Goal: Transaction & Acquisition: Purchase product/service

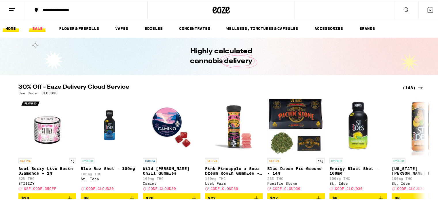
click at [38, 26] on link "SALE" at bounding box center [37, 27] width 16 height 7
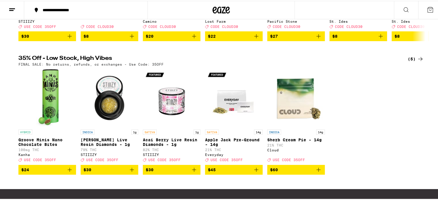
scroll to position [158, 0]
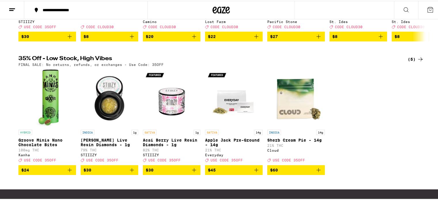
click at [53, 105] on img "Open page for Groove Minis Nano Chocolate Bites from Kanha" at bounding box center [47, 98] width 23 height 58
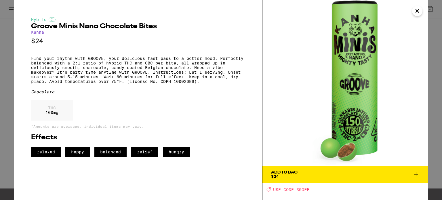
click at [420, 12] on icon "Close" at bounding box center [417, 11] width 7 height 9
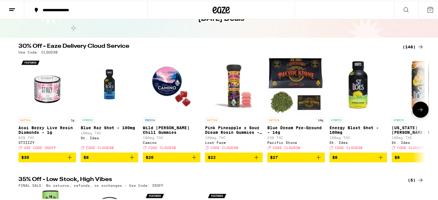
scroll to position [37, 0]
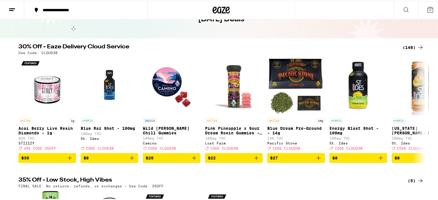
click at [409, 46] on div "(148)" at bounding box center [412, 46] width 21 height 7
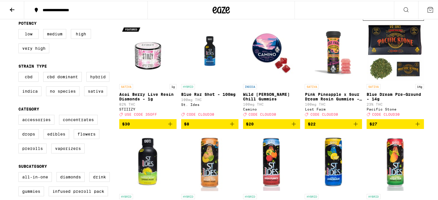
scroll to position [61, 0]
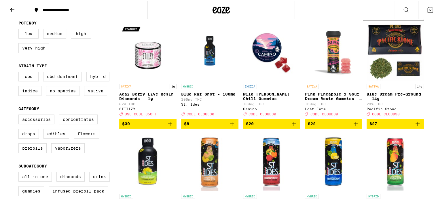
click at [86, 135] on label "Flowers" at bounding box center [87, 133] width 26 height 10
click at [20, 115] on input "Flowers" at bounding box center [20, 115] width 0 height 0
checkbox input "true"
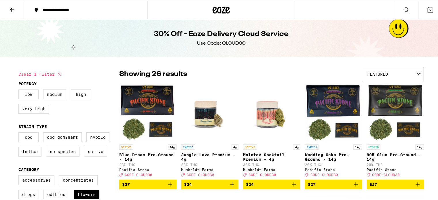
click at [387, 73] on div "Featured" at bounding box center [393, 73] width 60 height 14
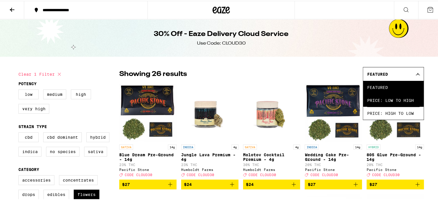
click at [378, 96] on span "Price: Low to High" at bounding box center [393, 99] width 52 height 13
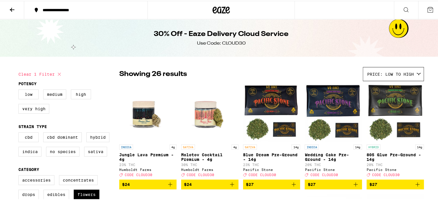
click at [275, 69] on div "Showing 26 results Price: Low to High Featured Price: Low to High Price: High t…" at bounding box center [271, 73] width 305 height 14
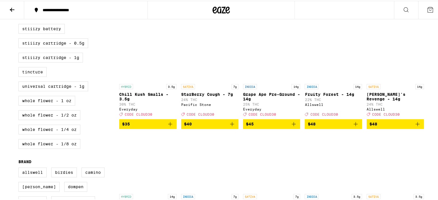
scroll to position [273, 0]
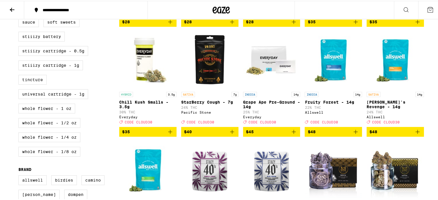
click at [415, 134] on icon "Add to bag" at bounding box center [417, 131] width 7 height 7
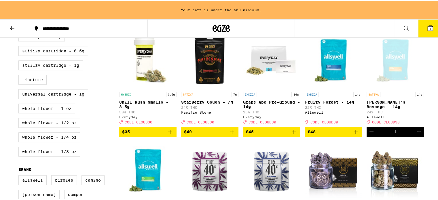
click at [415, 134] on icon "Increment" at bounding box center [418, 131] width 7 height 7
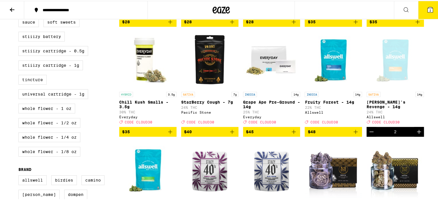
click at [429, 10] on button "2" at bounding box center [430, 9] width 24 height 18
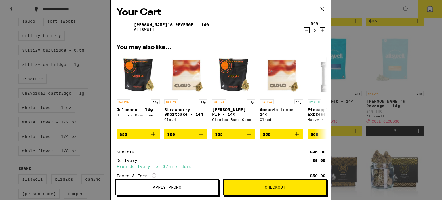
click at [173, 186] on span "Apply Promo" at bounding box center [167, 187] width 28 height 4
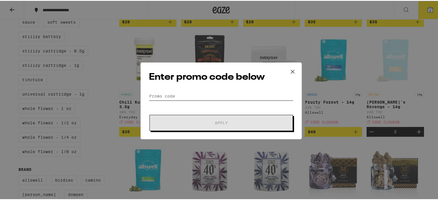
click at [177, 97] on input "Promo Code" at bounding box center [221, 95] width 144 height 9
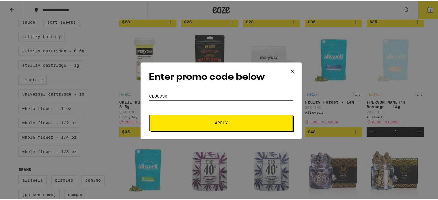
type input "CLOUD30"
click at [190, 121] on span "Apply" at bounding box center [221, 122] width 104 height 4
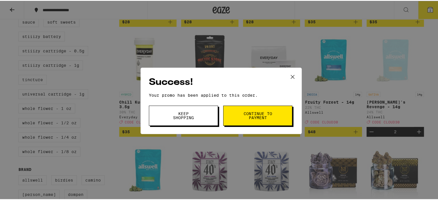
click at [239, 111] on button "Continue to payment" at bounding box center [257, 115] width 69 height 20
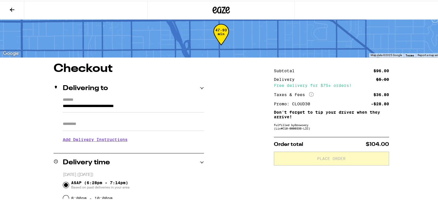
scroll to position [7, 0]
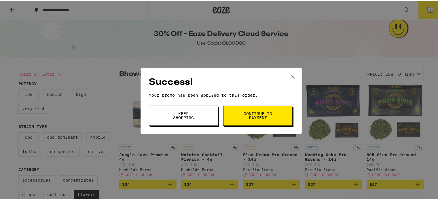
click at [289, 77] on icon at bounding box center [292, 76] width 9 height 9
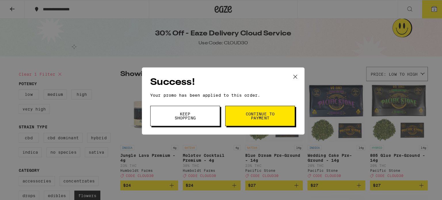
scroll to position [273, 0]
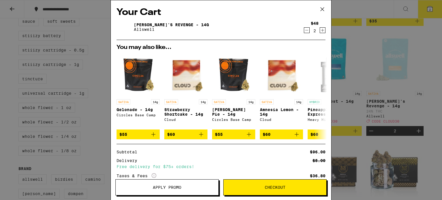
click at [311, 31] on div "2" at bounding box center [315, 30] width 8 height 5
click at [304, 31] on icon "Decrement" at bounding box center [306, 30] width 5 height 7
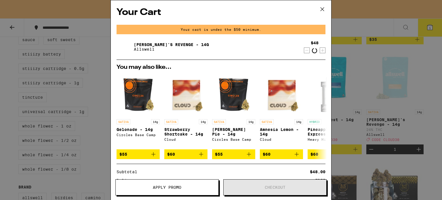
scroll to position [291, 0]
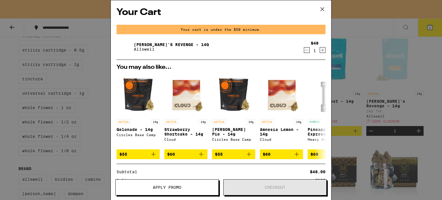
click at [304, 49] on icon "Decrement" at bounding box center [306, 50] width 5 height 7
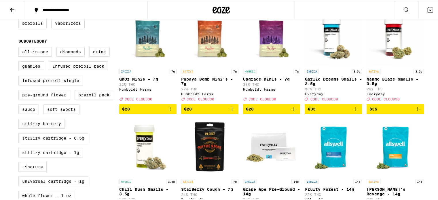
scroll to position [185, 0]
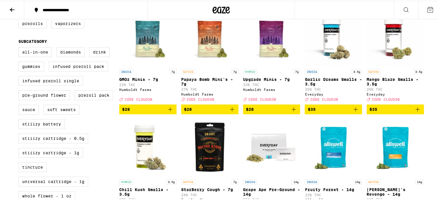
click at [229, 112] on icon "Add to bag" at bounding box center [232, 108] width 7 height 7
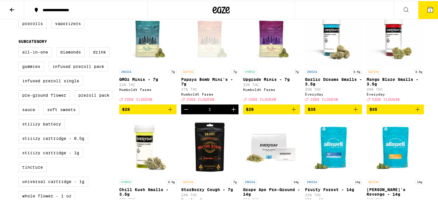
scroll to position [204, 0]
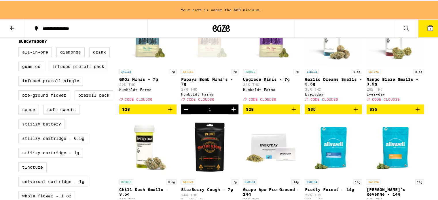
click at [184, 112] on icon "Decrement" at bounding box center [185, 108] width 7 height 7
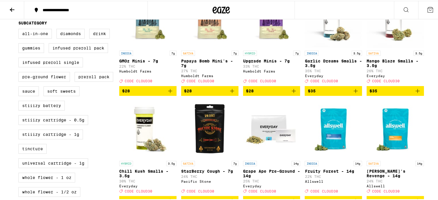
scroll to position [185, 0]
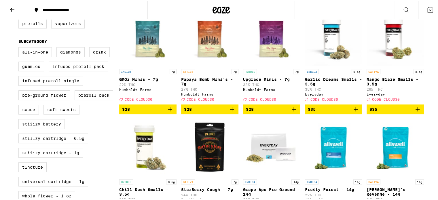
click at [291, 112] on icon "Add to bag" at bounding box center [293, 108] width 7 height 7
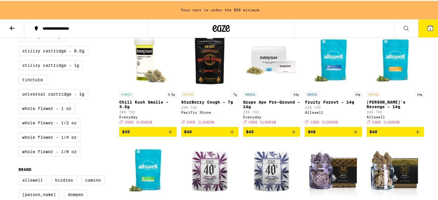
scroll to position [292, 0]
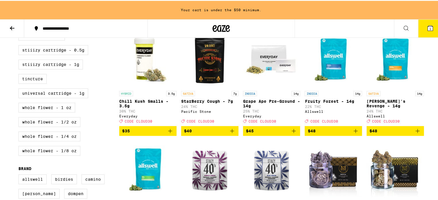
click at [415, 134] on icon "Add to bag" at bounding box center [417, 130] width 7 height 7
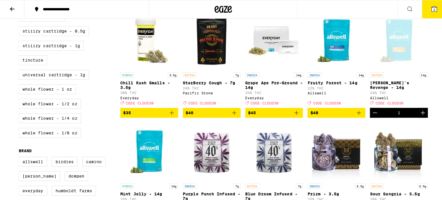
scroll to position [274, 0]
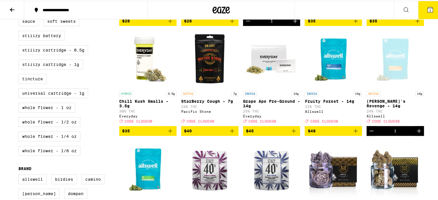
click at [427, 14] on button "2" at bounding box center [430, 9] width 24 height 18
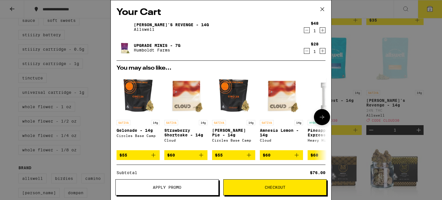
scroll to position [73, 0]
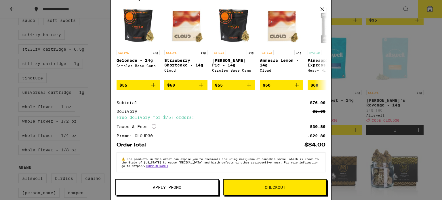
click at [251, 183] on button "Checkout" at bounding box center [274, 187] width 103 height 16
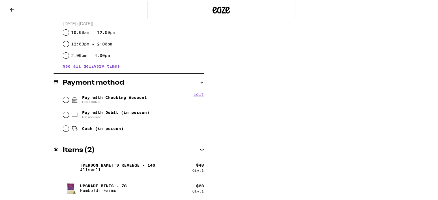
scroll to position [193, 0]
click at [63, 99] on input "Pay with Checking Account CHECKING" at bounding box center [66, 99] width 6 height 6
radio input "true"
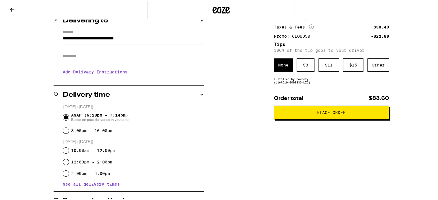
scroll to position [75, 0]
click at [287, 113] on span "Place Order" at bounding box center [331, 112] width 105 height 4
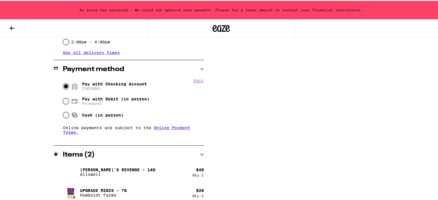
scroll to position [226, 0]
click at [63, 115] on input "Cash (in person)" at bounding box center [66, 114] width 6 height 6
radio input "true"
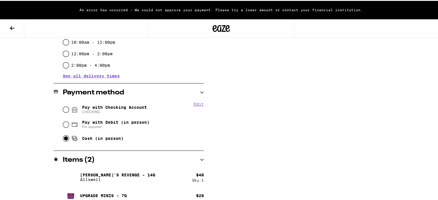
scroll to position [200, 0]
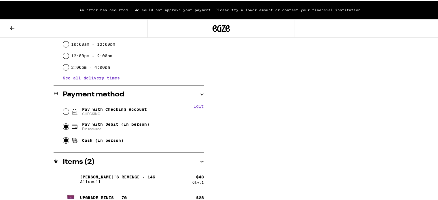
click at [63, 126] on input "Pay with Debit (in person) Pin required" at bounding box center [66, 126] width 6 height 6
radio input "true"
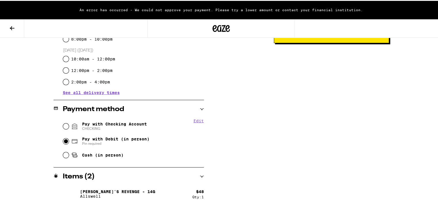
scroll to position [189, 0]
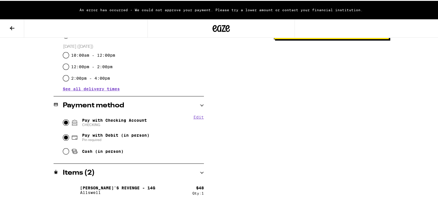
click at [63, 121] on input "Pay with Checking Account CHECKING" at bounding box center [66, 122] width 6 height 6
radio input "true"
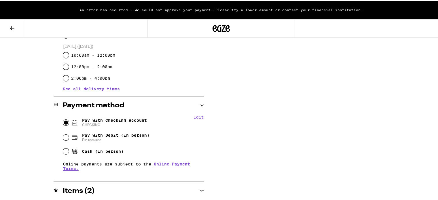
click at [196, 116] on button "Edit" at bounding box center [198, 116] width 10 height 5
click at [196, 116] on button "Done" at bounding box center [198, 116] width 10 height 5
click at [64, 135] on input "Pay with Debit (in person) Pin required" at bounding box center [66, 137] width 6 height 6
radio input "true"
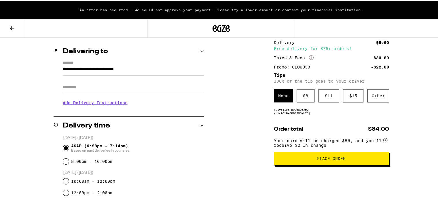
scroll to position [65, 0]
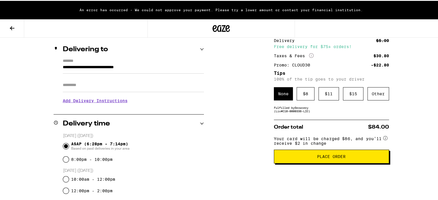
click at [286, 157] on span "Place Order" at bounding box center [331, 156] width 105 height 4
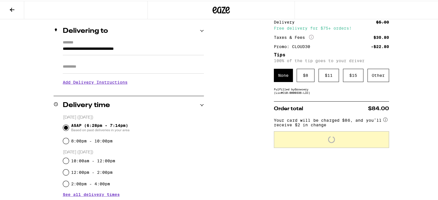
scroll to position [46, 0]
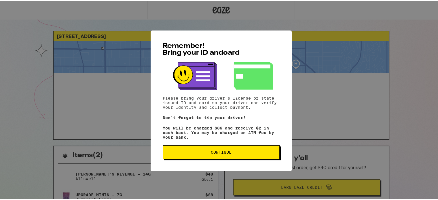
click at [245, 151] on span "Continue" at bounding box center [221, 151] width 107 height 4
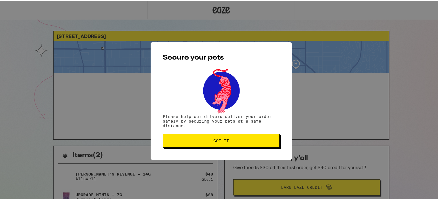
click at [221, 142] on span "Got it" at bounding box center [221, 140] width 16 height 4
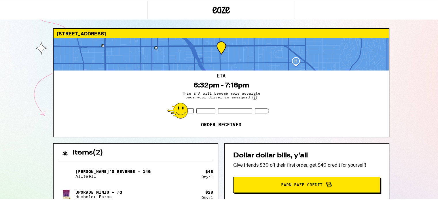
scroll to position [2, 0]
